Goal: Check status: Check status

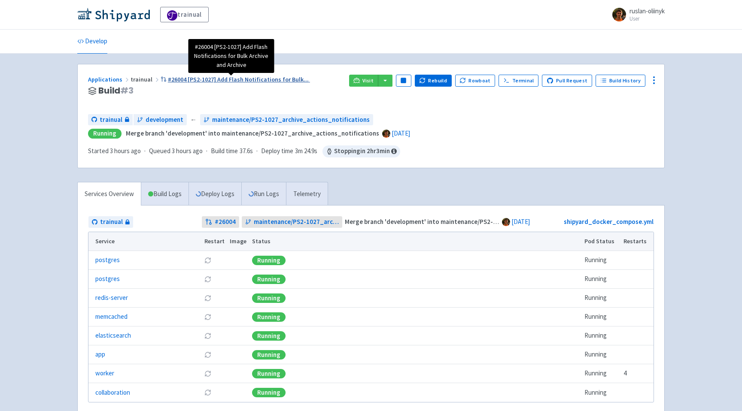
click at [252, 79] on span "#26004 [PS2-1027] Add Flash Notifications for Bulk ..." at bounding box center [238, 80] width 141 height 8
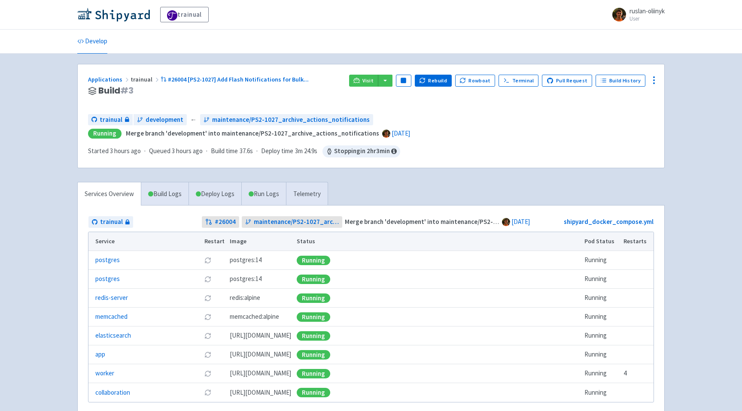
click at [523, 87] on div "Visit Pause Rebuild Rowboat Terminal Pull Request Build History" at bounding box center [501, 91] width 305 height 33
click at [527, 79] on link "Terminal" at bounding box center [518, 81] width 40 height 12
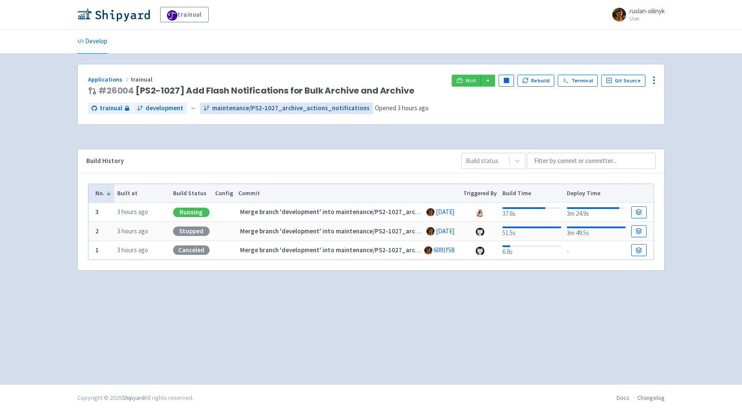
click at [254, 109] on span "maintenance/PS2-1027_archive_actions_notifications" at bounding box center [290, 108] width 157 height 10
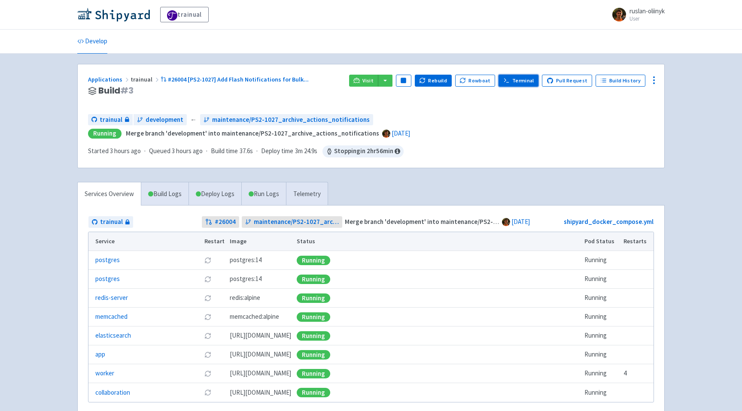
click at [526, 84] on link "Terminal" at bounding box center [518, 81] width 40 height 12
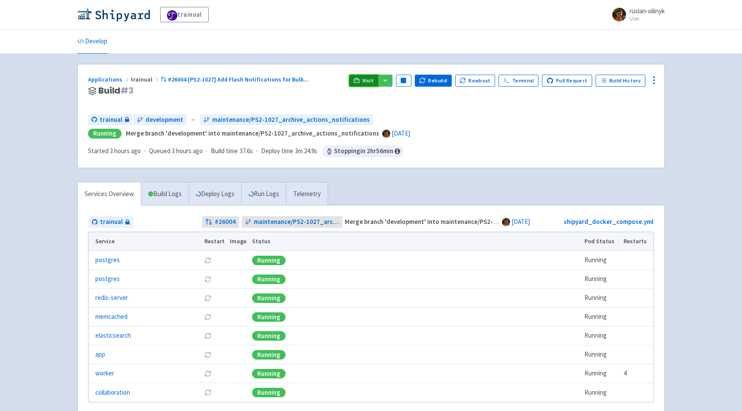
click at [355, 85] on link "Visit" at bounding box center [363, 81] width 29 height 12
